Goal: Transaction & Acquisition: Purchase product/service

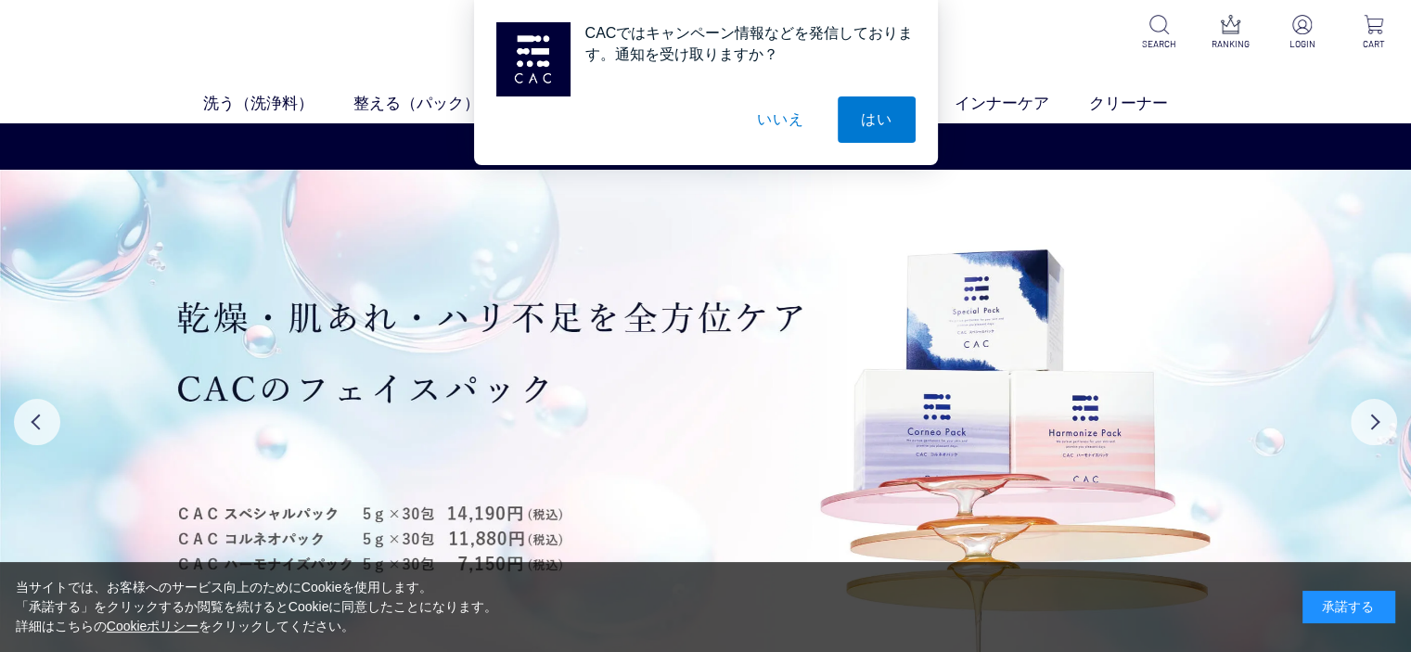
click at [773, 129] on button "いいえ" at bounding box center [780, 119] width 93 height 46
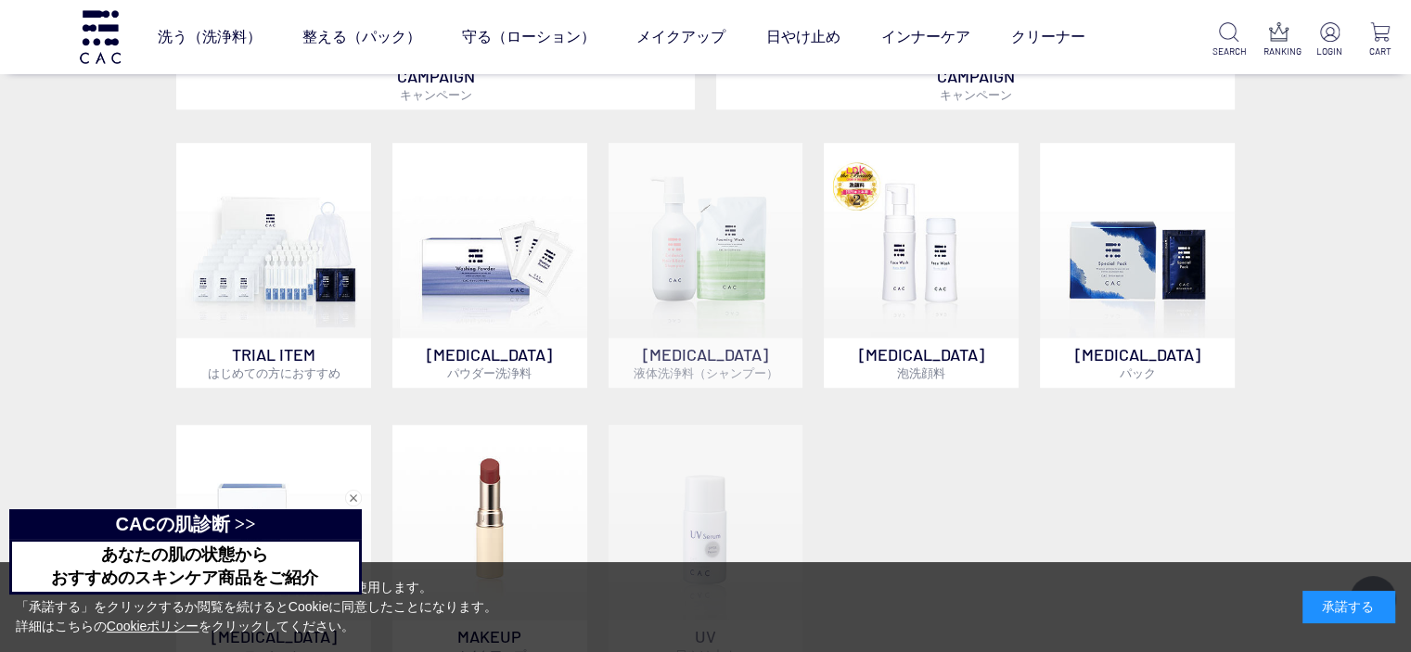
scroll to position [1237, 0]
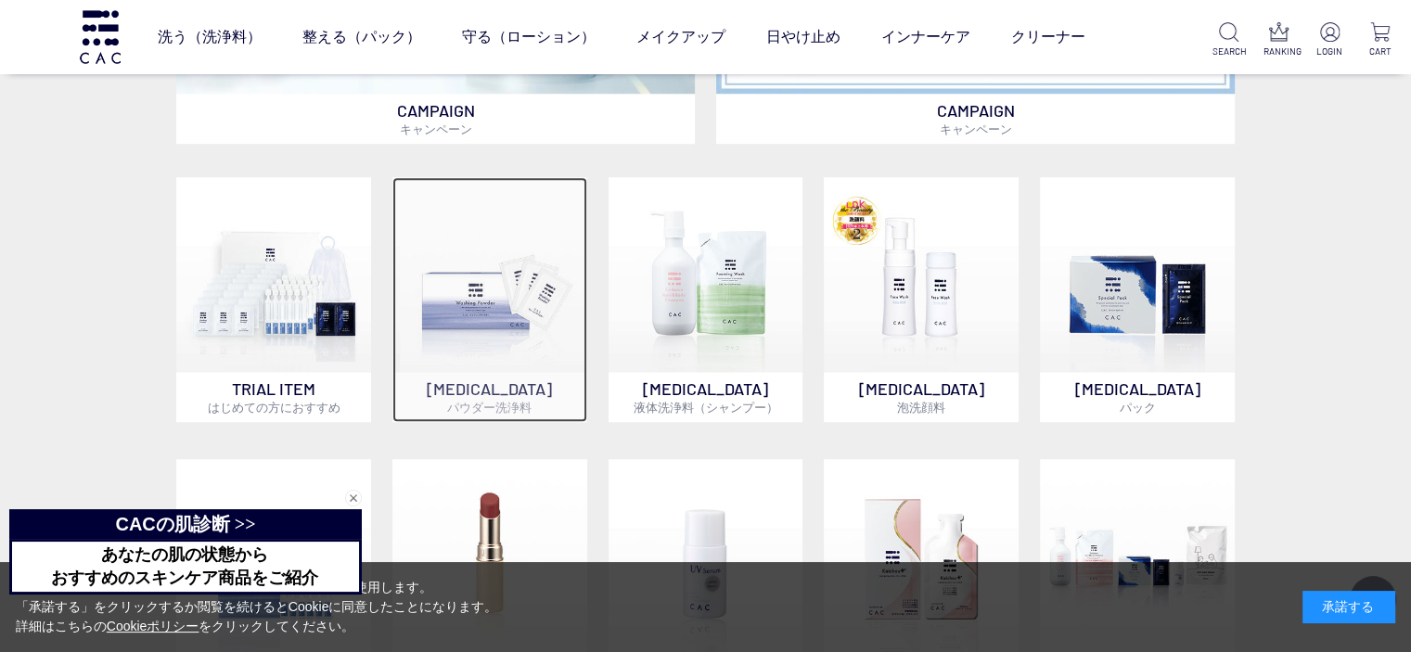
click at [529, 400] on span "パウダー洗浄料" at bounding box center [489, 407] width 84 height 15
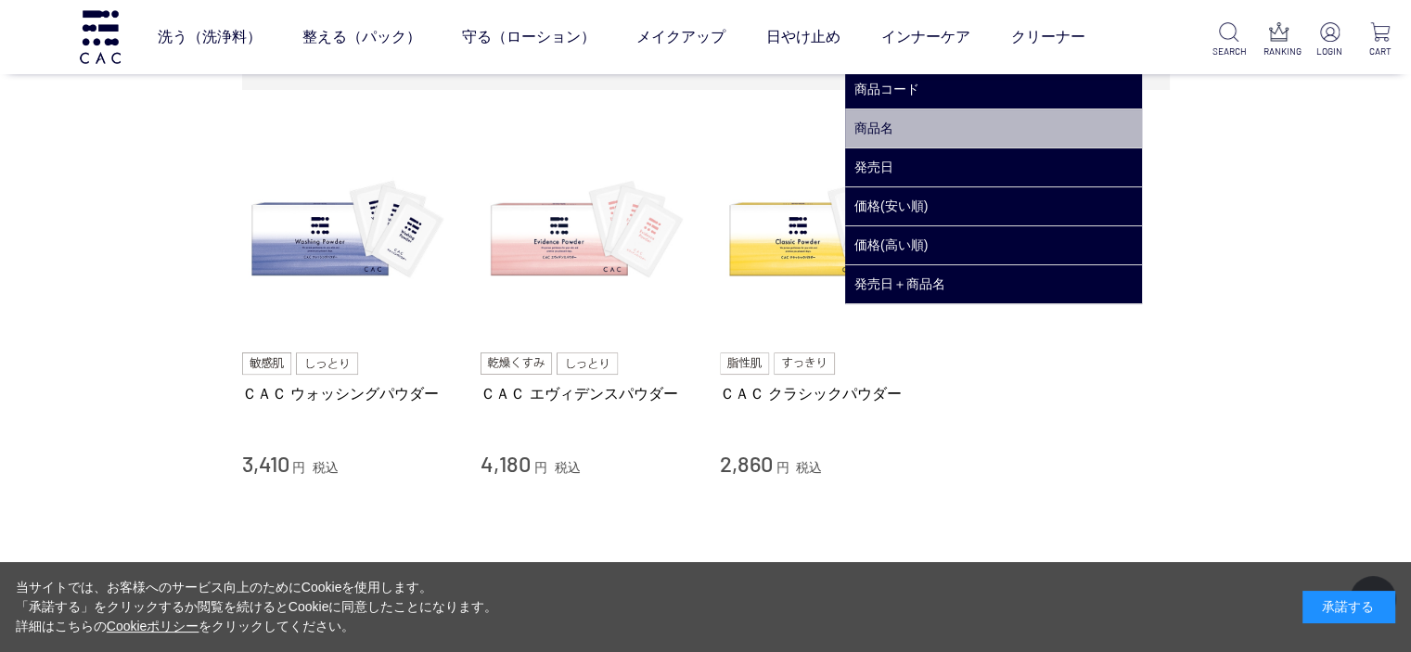
scroll to position [154, 0]
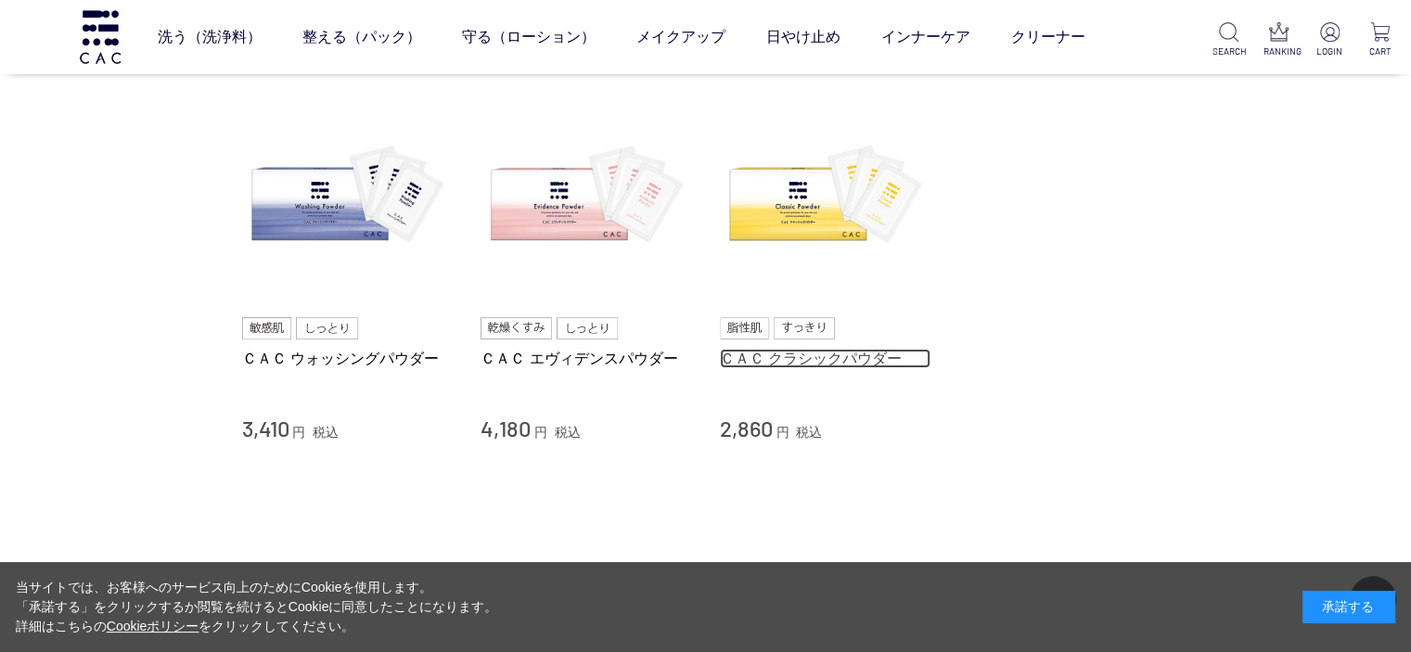
click at [817, 358] on link "ＣＡＣ クラシックパウダー" at bounding box center [826, 358] width 212 height 19
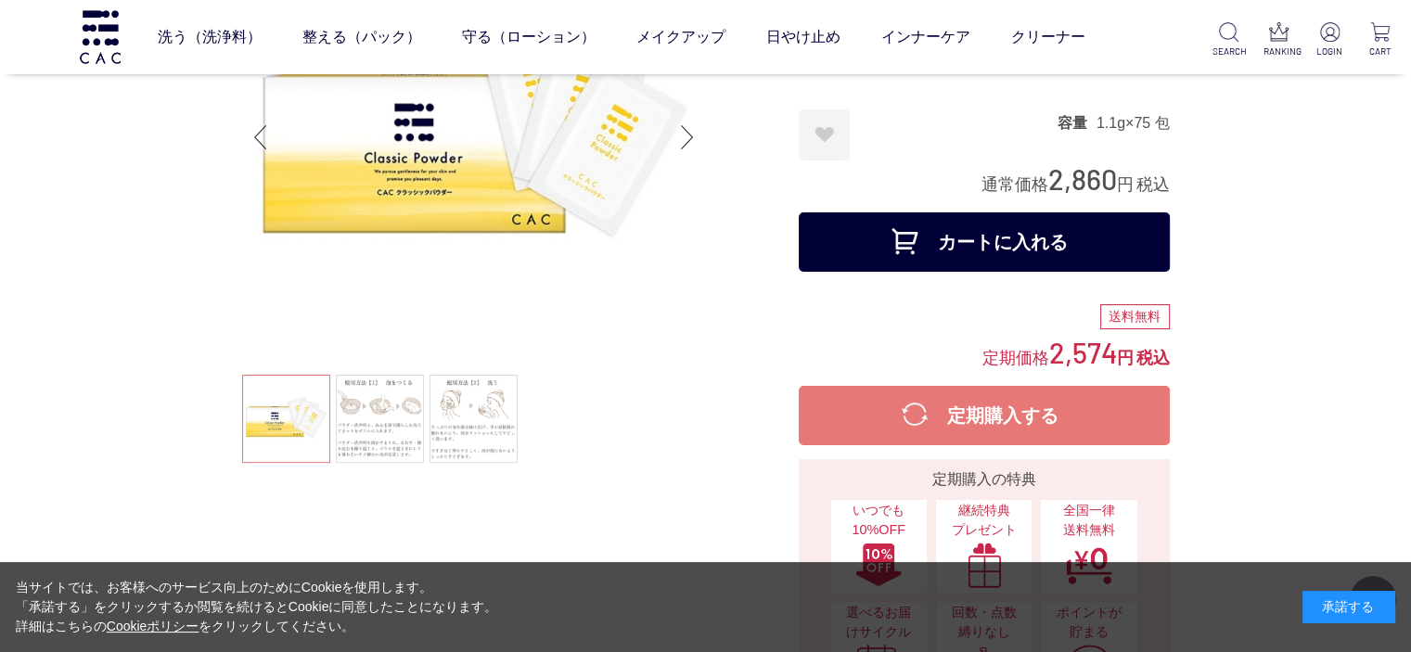
scroll to position [309, 0]
